Goal: Task Accomplishment & Management: Use online tool/utility

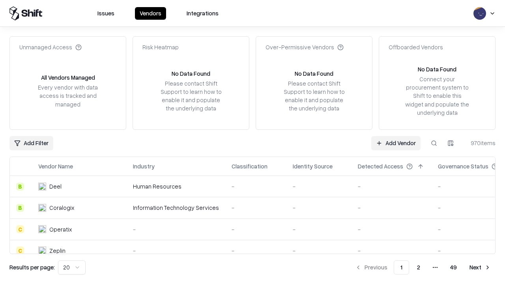
click at [396, 143] on link "Add Vendor" at bounding box center [395, 143] width 49 height 14
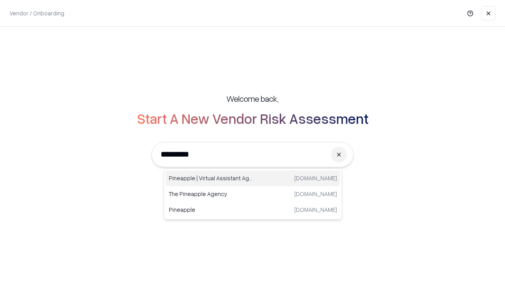
click at [253, 178] on div "Pineapple | Virtual Assistant Agency [DOMAIN_NAME]" at bounding box center [253, 179] width 174 height 16
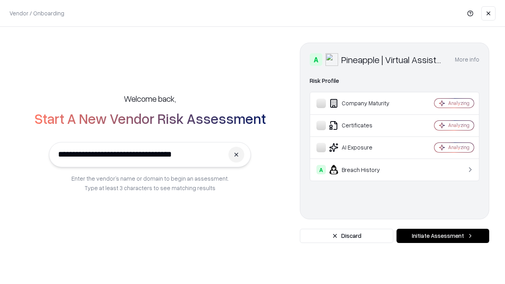
type input "**********"
click at [443, 236] on button "Initiate Assessment" at bounding box center [443, 236] width 93 height 14
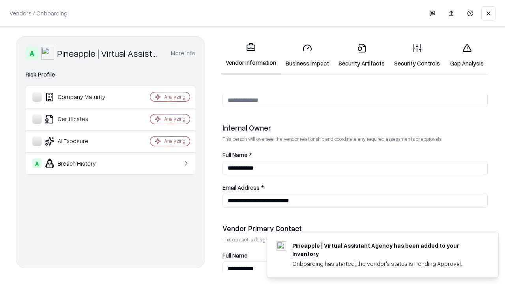
scroll to position [409, 0]
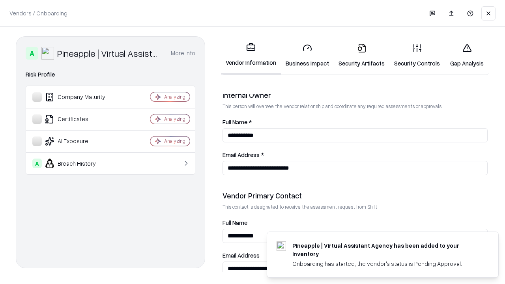
click at [362, 55] on link "Security Artifacts" at bounding box center [362, 55] width 56 height 37
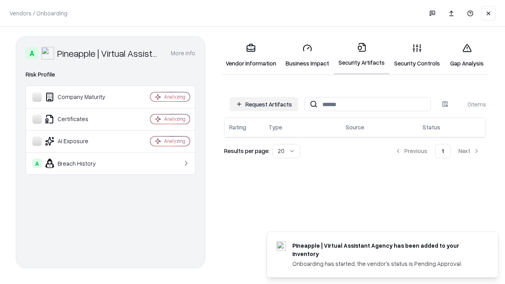
click at [264, 104] on button "Request Artifacts" at bounding box center [264, 104] width 69 height 14
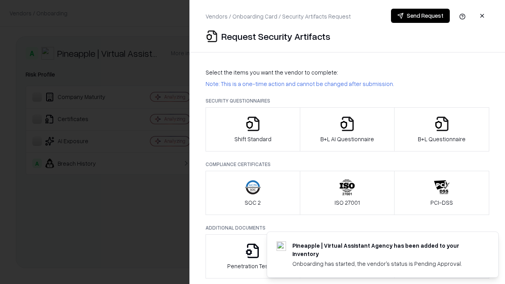
click at [442, 129] on icon "button" at bounding box center [442, 124] width 16 height 16
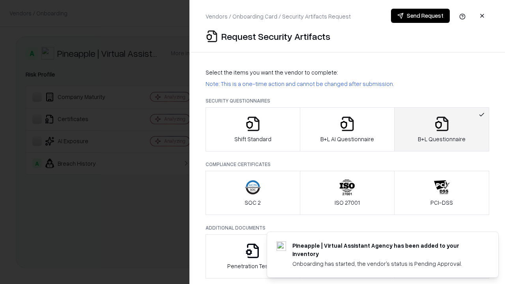
click at [347, 129] on icon "button" at bounding box center [347, 124] width 16 height 16
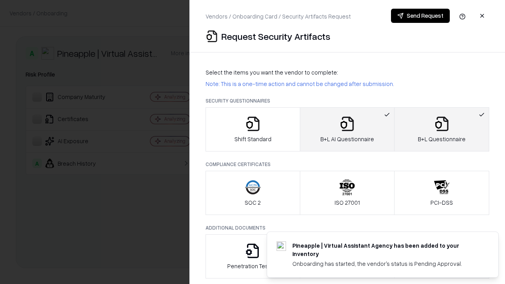
click at [420, 16] on button "Send Request" at bounding box center [420, 16] width 59 height 14
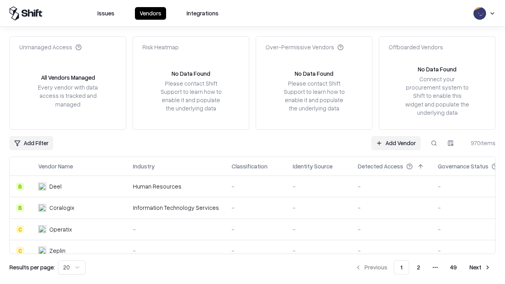
click at [396, 143] on link "Add Vendor" at bounding box center [395, 143] width 49 height 14
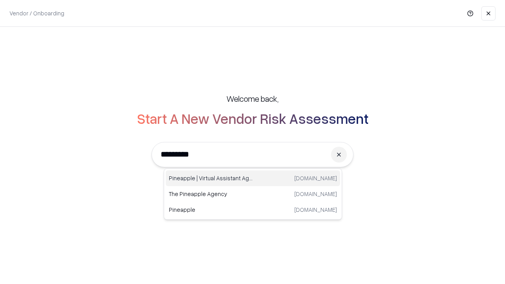
click at [253, 178] on div "Pineapple | Virtual Assistant Agency [DOMAIN_NAME]" at bounding box center [253, 179] width 174 height 16
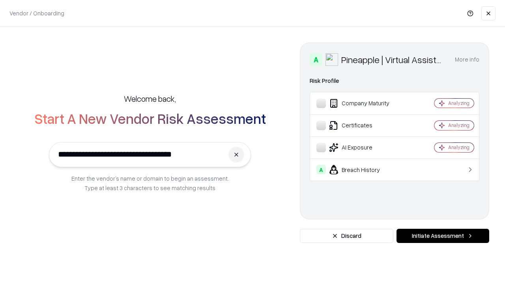
type input "**********"
click at [443, 236] on button "Initiate Assessment" at bounding box center [443, 236] width 93 height 14
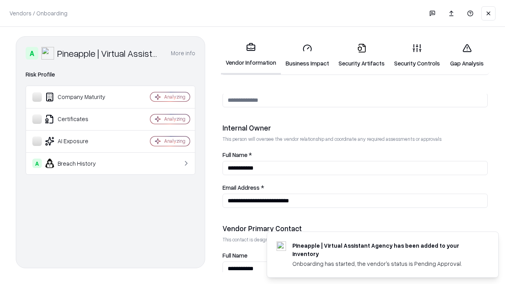
scroll to position [409, 0]
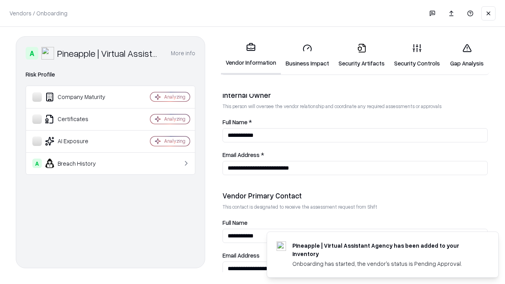
click at [467, 55] on link "Gap Analysis" at bounding box center [467, 55] width 45 height 37
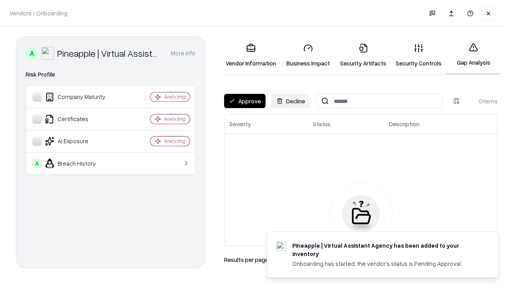
click at [245, 101] on button "Approve" at bounding box center [244, 101] width 41 height 14
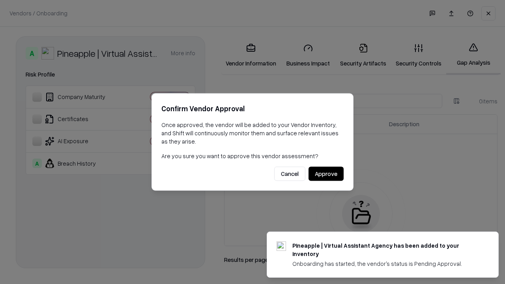
click at [326, 174] on button "Approve" at bounding box center [326, 174] width 35 height 14
